Goal: Task Accomplishment & Management: Complete application form

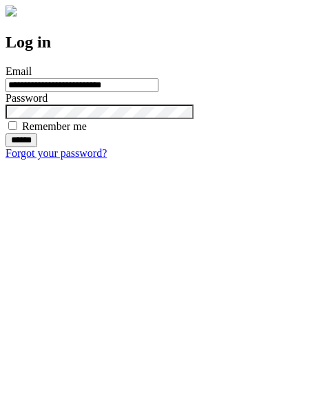
type input "**********"
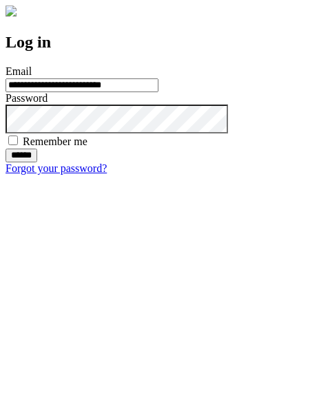
click at [37, 162] on input "******" at bounding box center [22, 156] width 32 height 14
